Goal: Task Accomplishment & Management: Complete application form

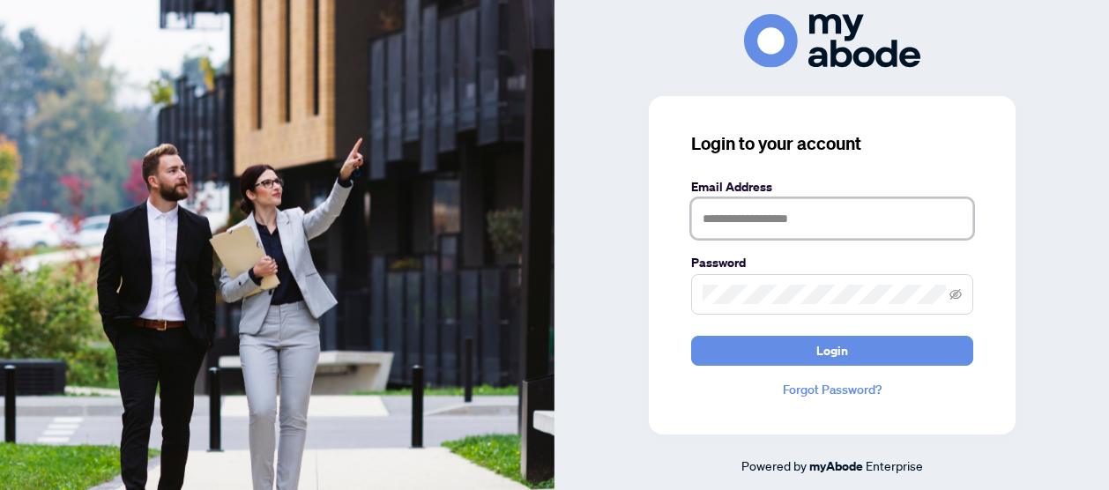
click at [806, 234] on input "text" at bounding box center [832, 218] width 282 height 41
type input "**********"
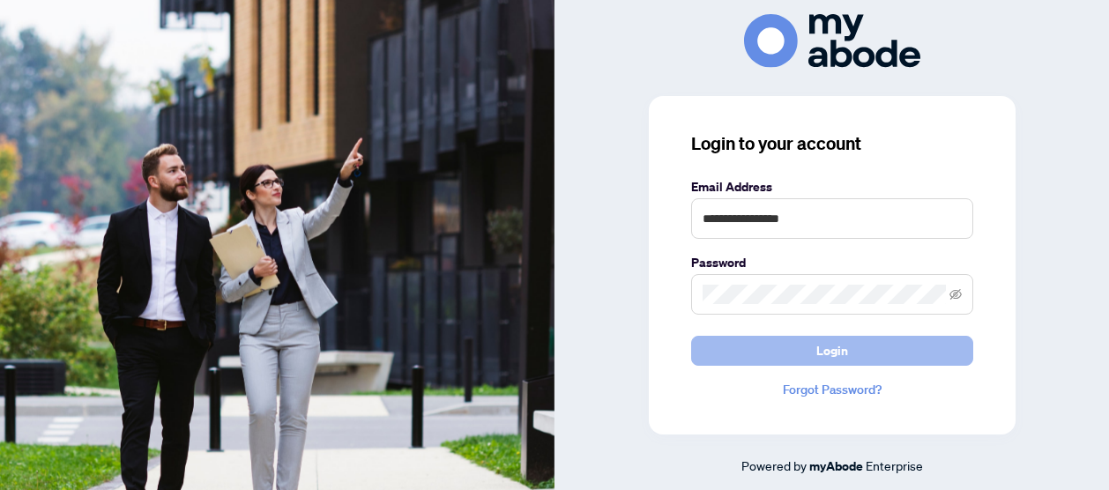
click at [883, 342] on button "Login" at bounding box center [832, 351] width 282 height 30
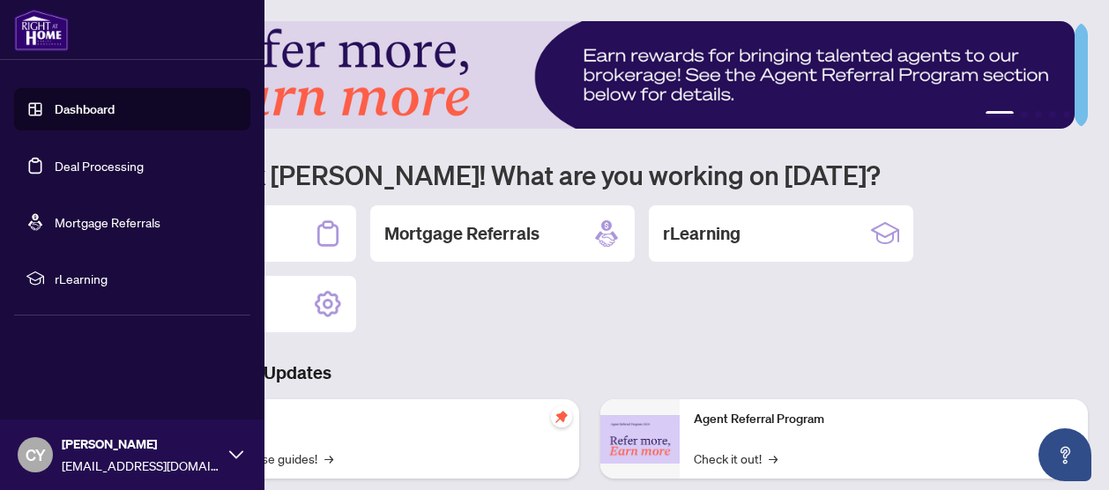
click at [86, 108] on link "Dashboard" at bounding box center [85, 109] width 60 height 16
click at [113, 105] on link "Dashboard" at bounding box center [85, 109] width 60 height 16
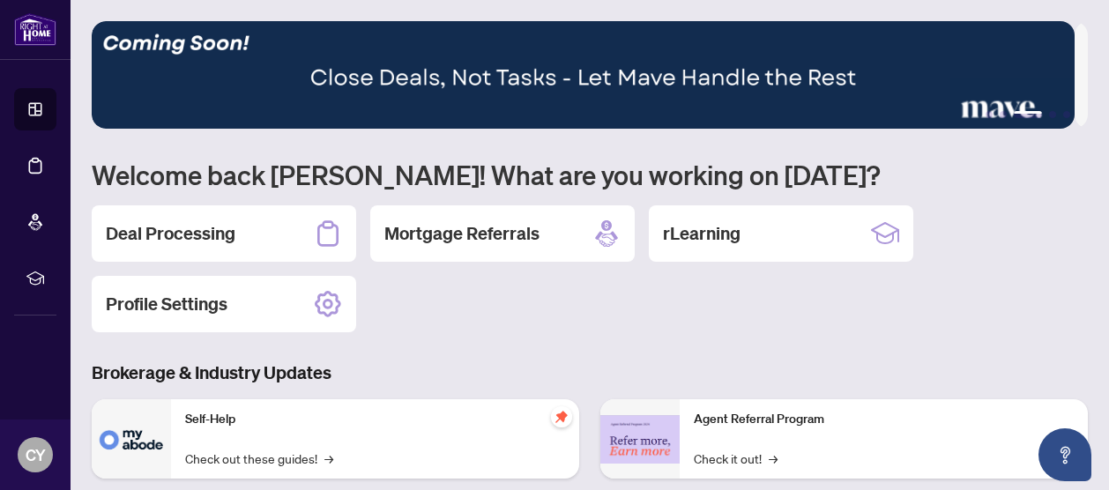
click at [384, 76] on img at bounding box center [583, 75] width 983 height 108
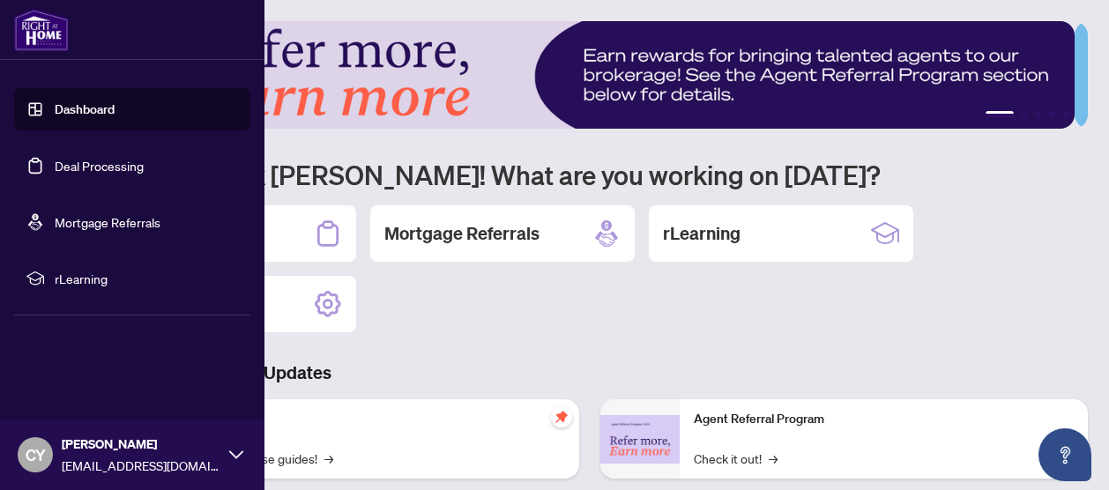
click at [116, 163] on link "Deal Processing" at bounding box center [99, 166] width 89 height 16
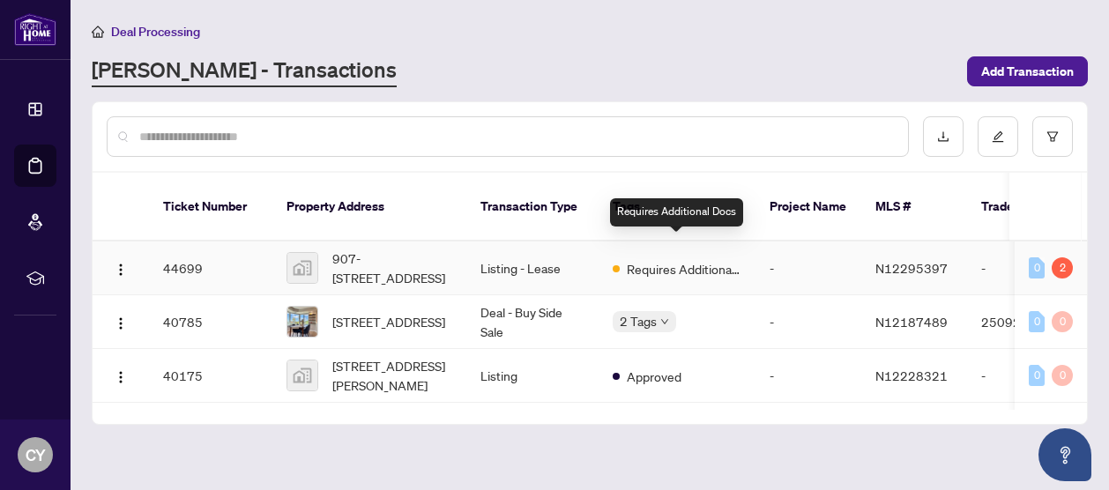
click at [687, 259] on span "Requires Additional Docs" at bounding box center [684, 268] width 115 height 19
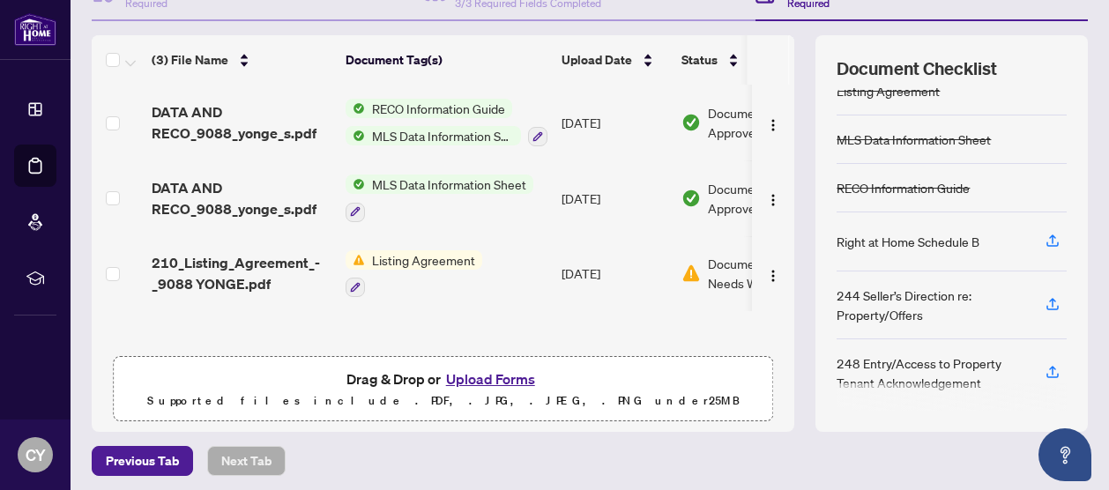
scroll to position [183, 0]
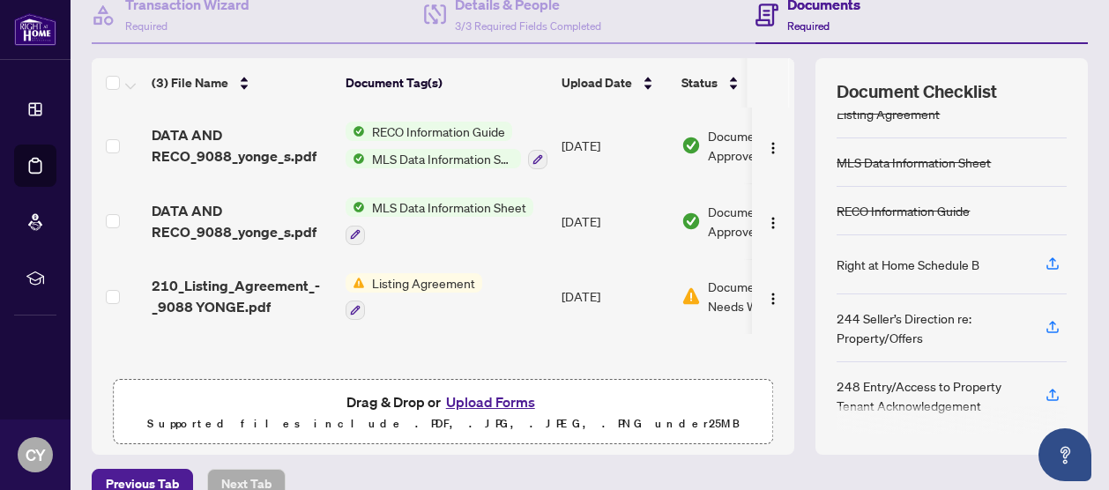
click at [501, 395] on button "Upload Forms" at bounding box center [491, 402] width 100 height 23
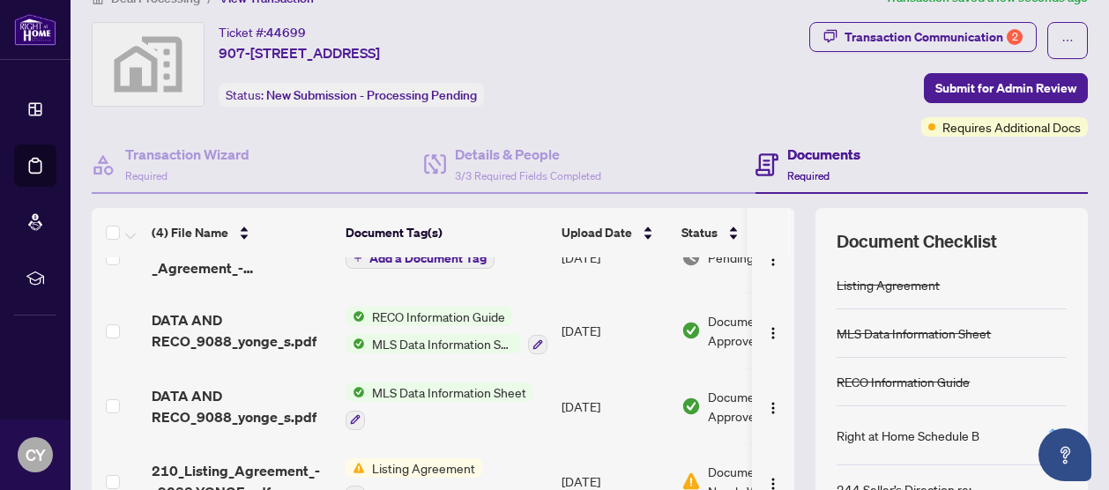
scroll to position [7, 0]
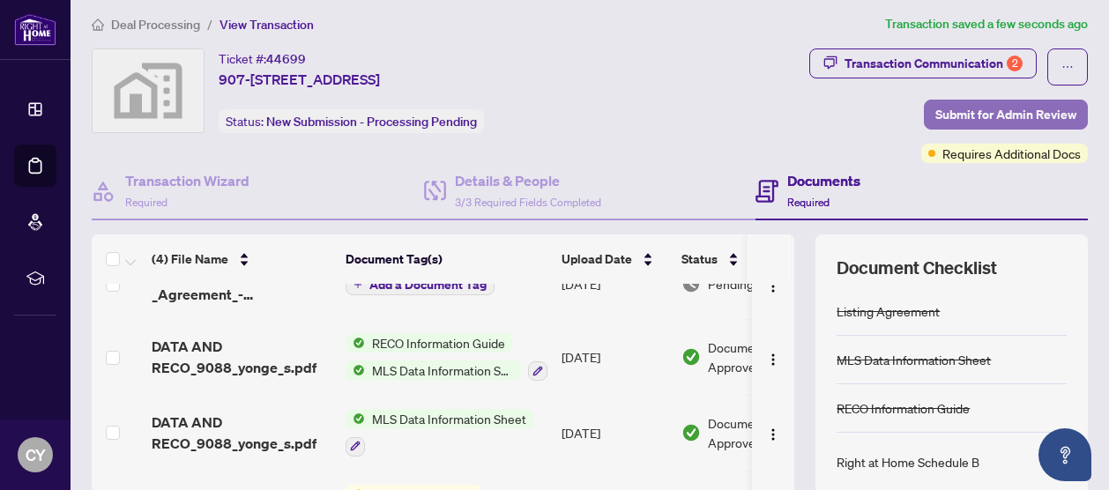
click at [1007, 105] on span "Submit for Admin Review" at bounding box center [1006, 115] width 141 height 28
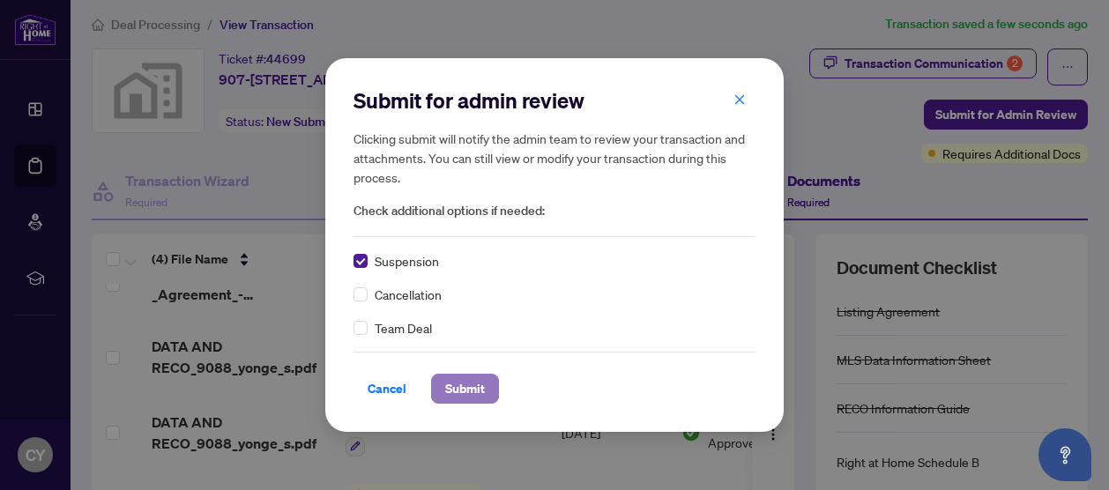
click at [459, 387] on span "Submit" at bounding box center [465, 389] width 40 height 28
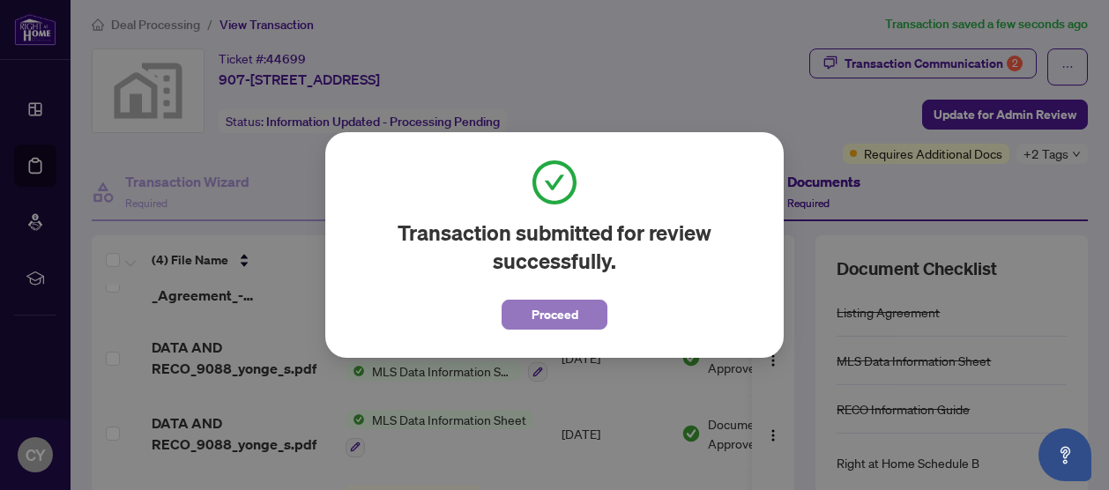
click at [538, 311] on span "Proceed" at bounding box center [555, 315] width 47 height 28
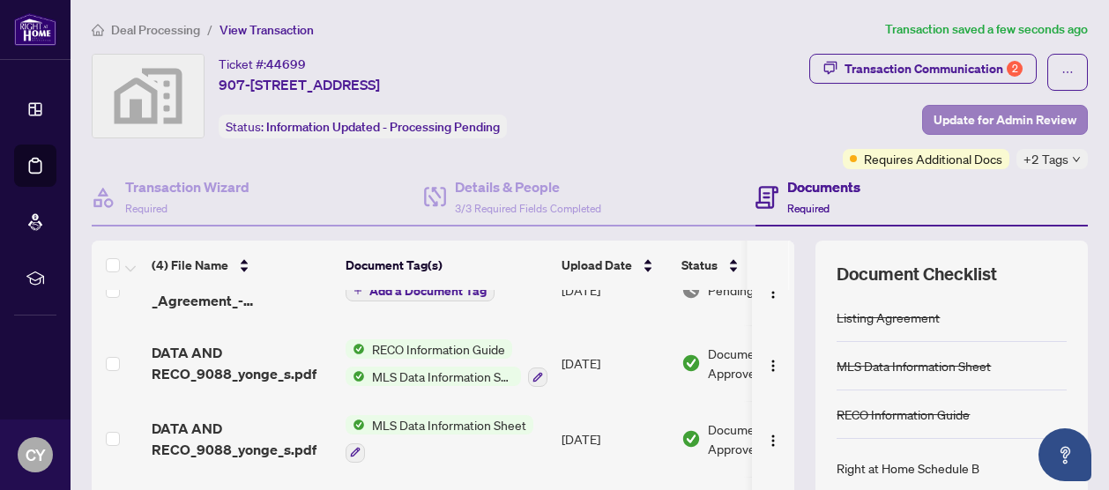
scroll to position [0, 0]
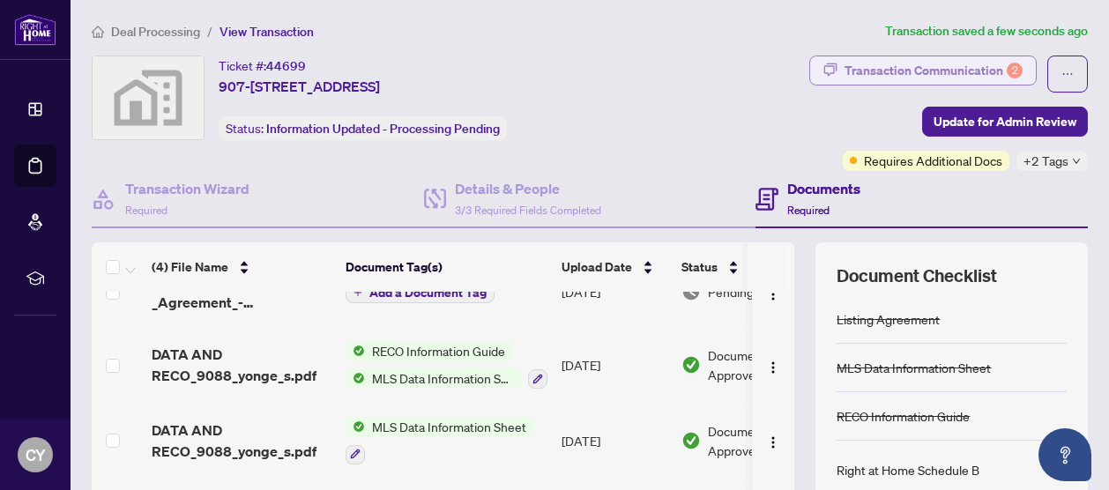
click at [987, 68] on div "Transaction Communication 2" at bounding box center [934, 70] width 178 height 28
